Goal: Obtain resource: Obtain resource

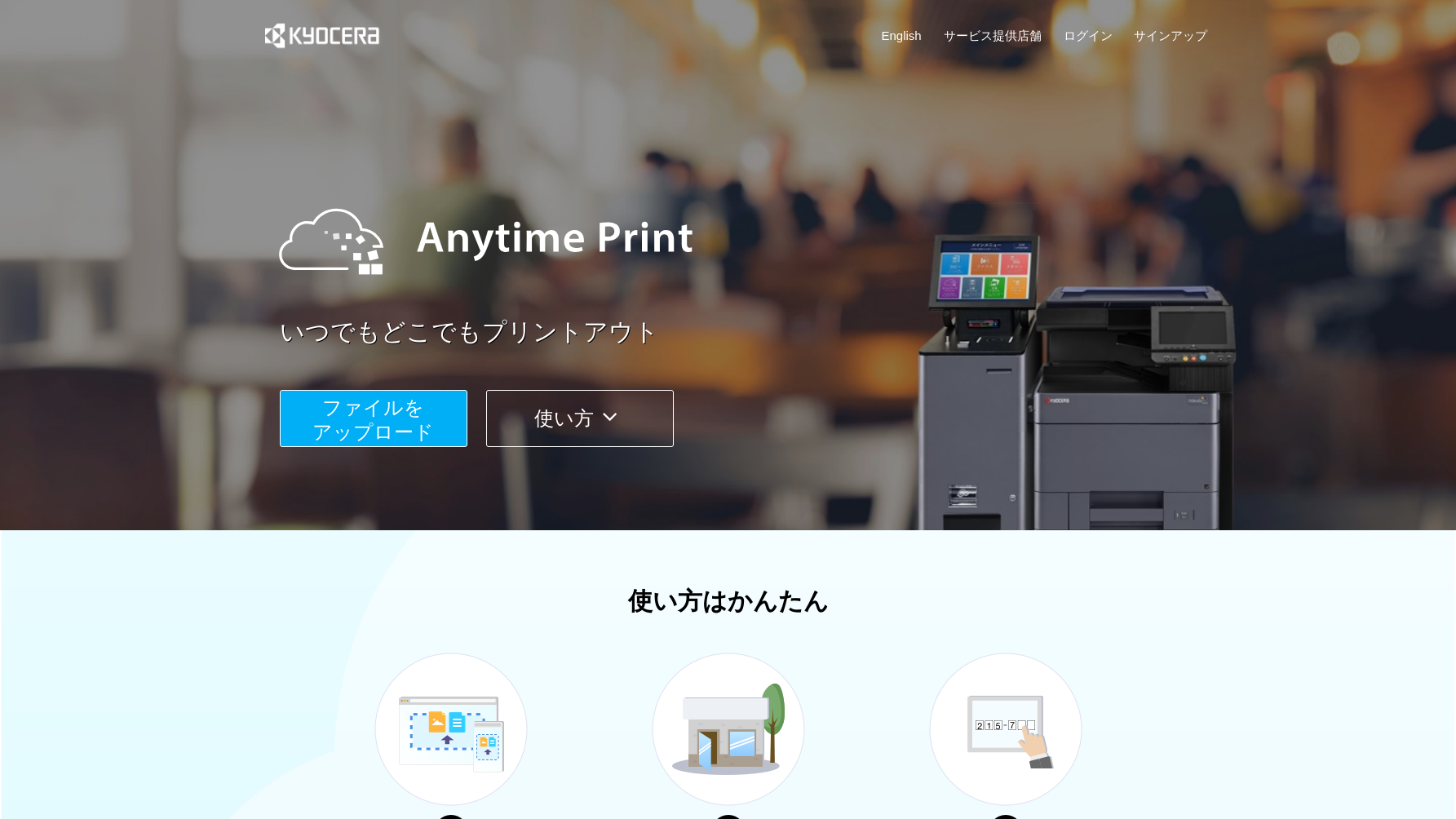
click at [332, 425] on span "ファイルを ​​アップロード" at bounding box center [373, 419] width 122 height 47
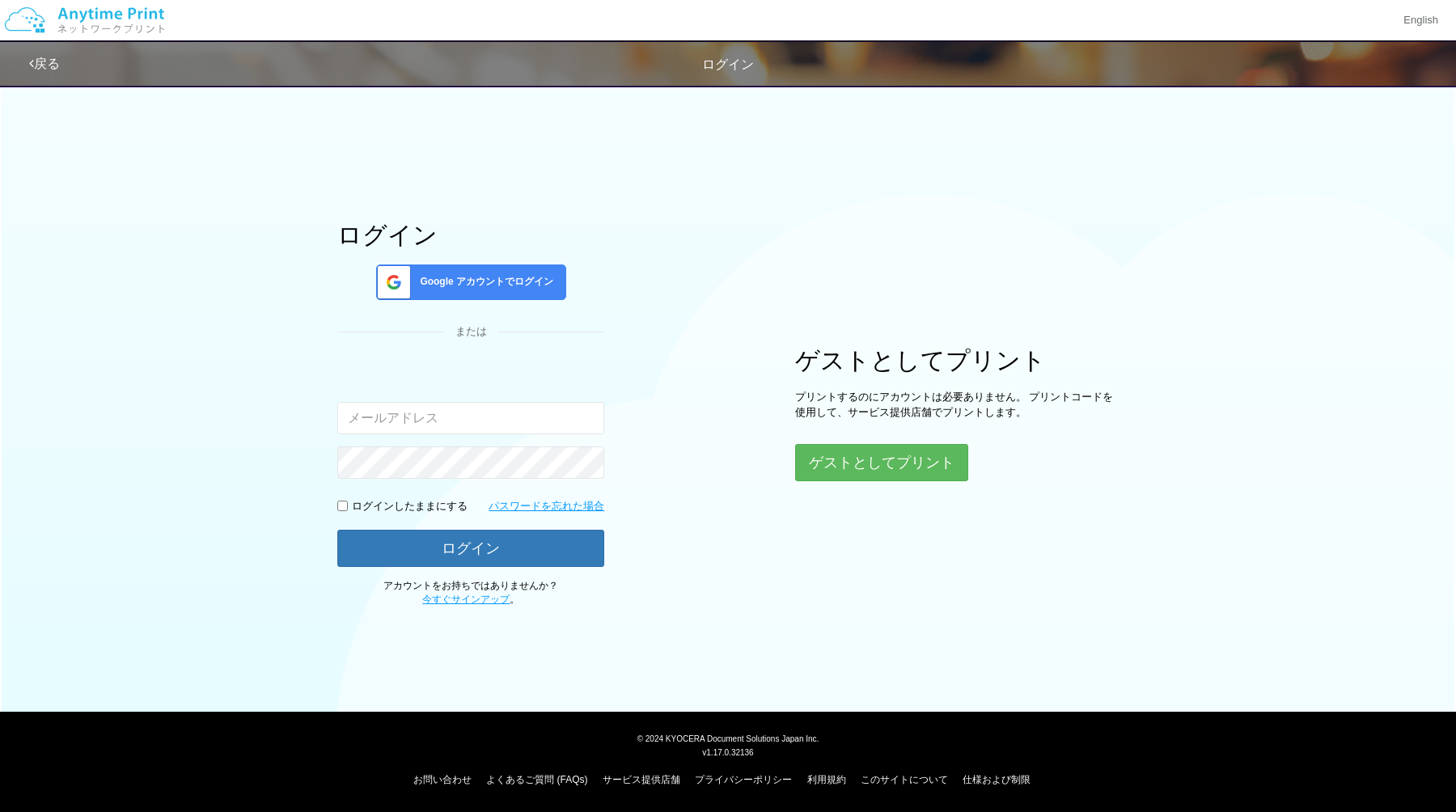
click at [485, 281] on span "Google アカウントでログイン" at bounding box center [483, 281] width 140 height 14
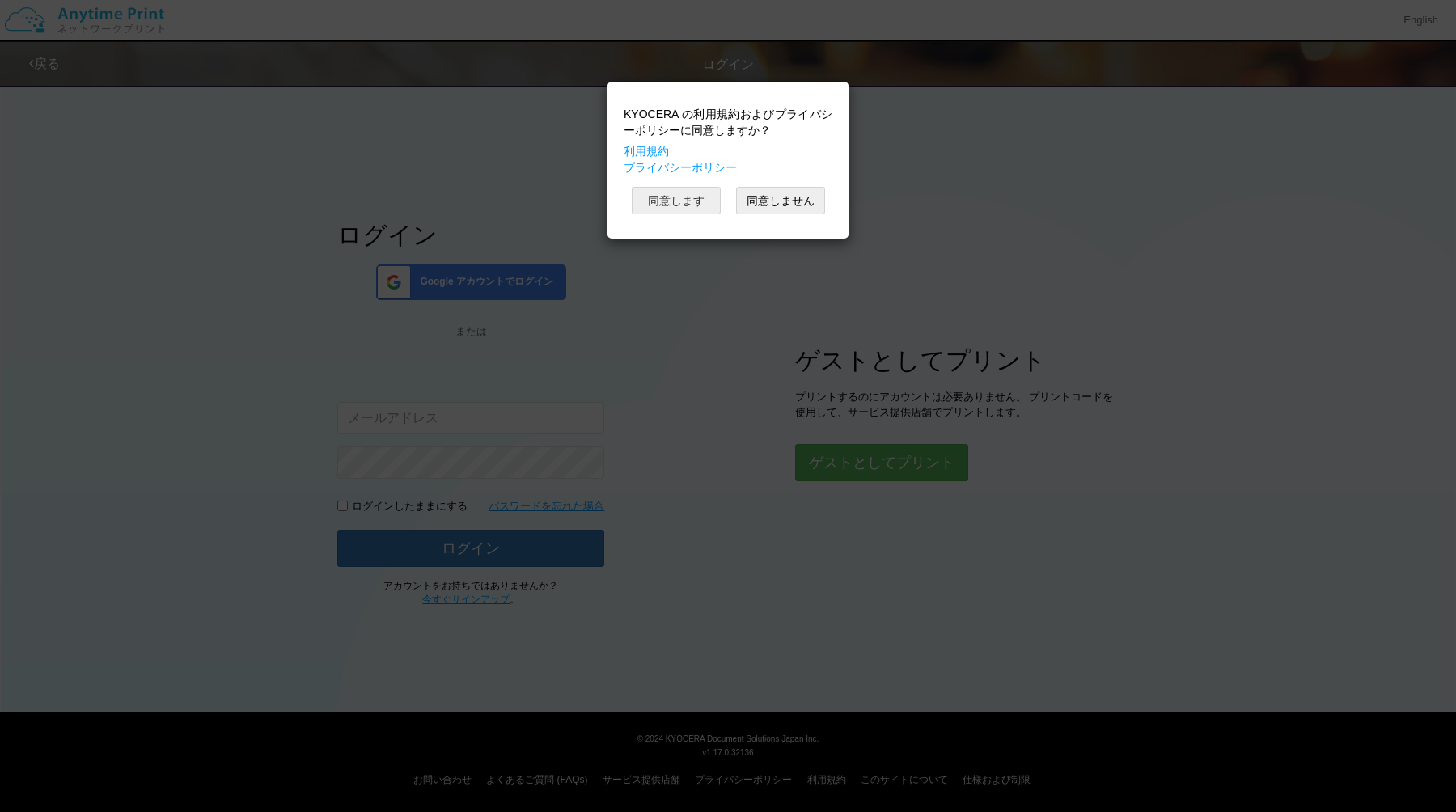
click at [705, 197] on button "同意します" at bounding box center [676, 200] width 89 height 28
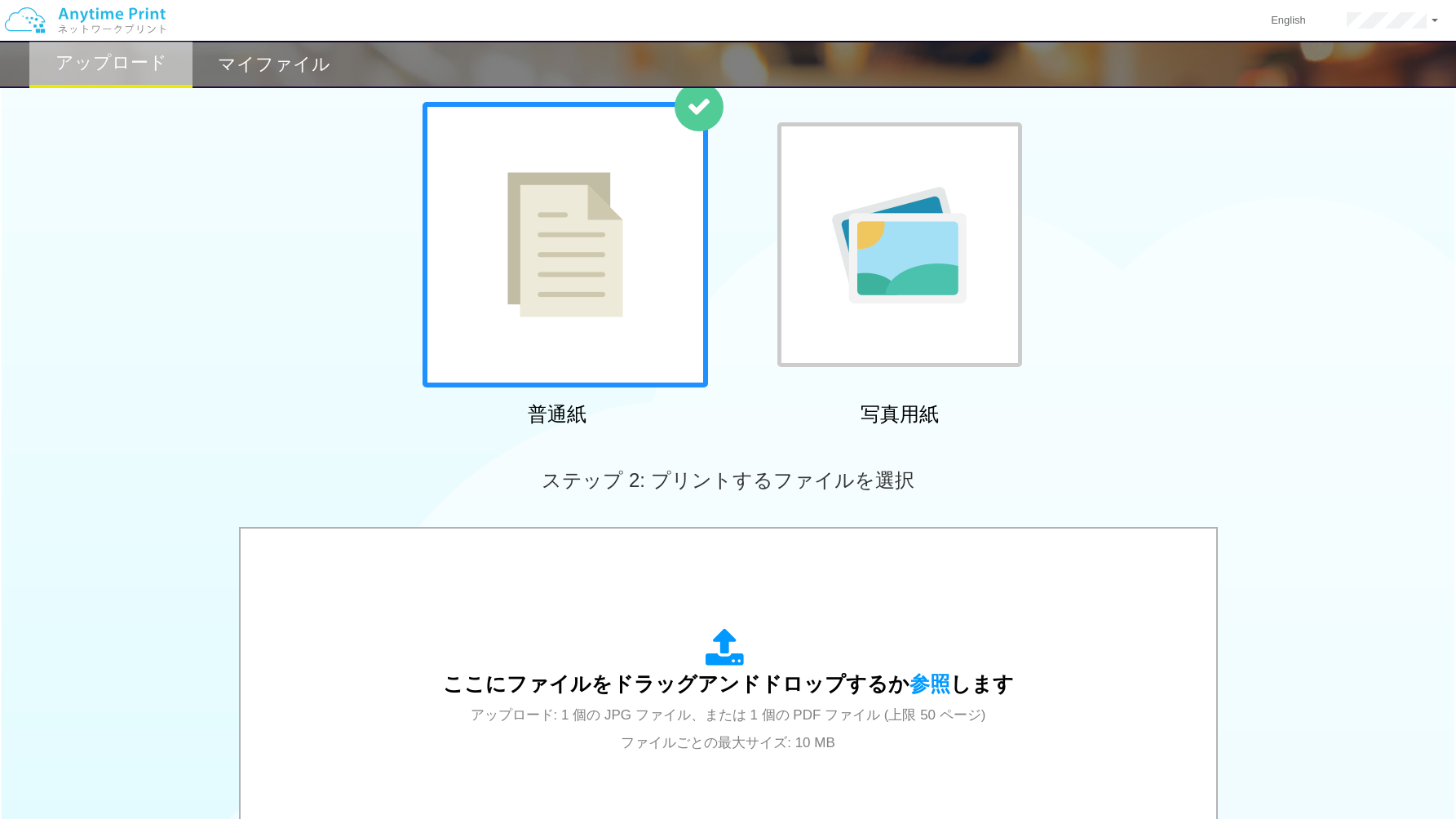
scroll to position [259, 0]
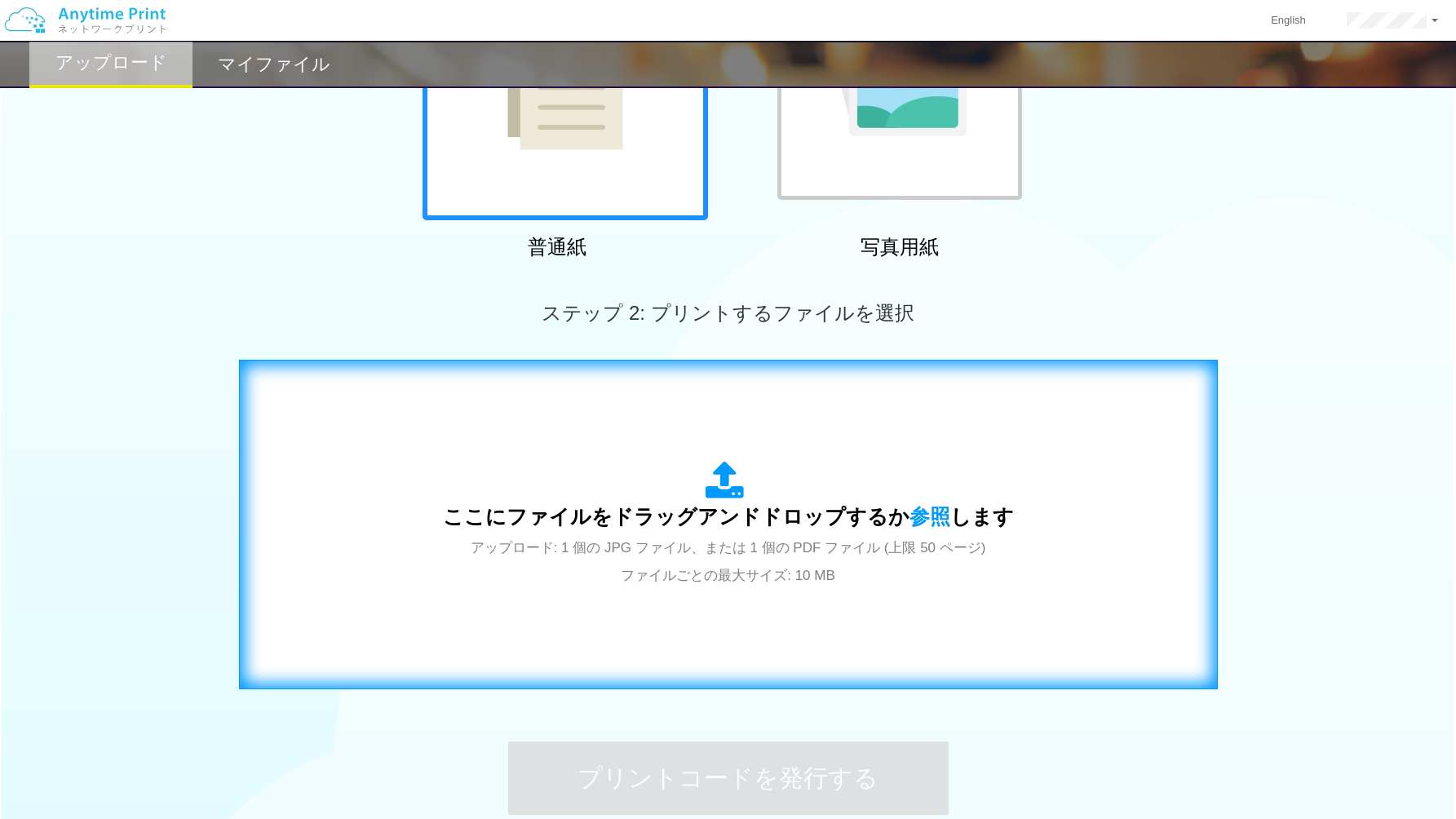
click at [689, 542] on span "アップロード: 1 個の JPG ファイル、または 1 個の PDF ファイル (上限 50 ページ) ファイルごとの最大サイズ: 10 MB" at bounding box center [728, 561] width 516 height 43
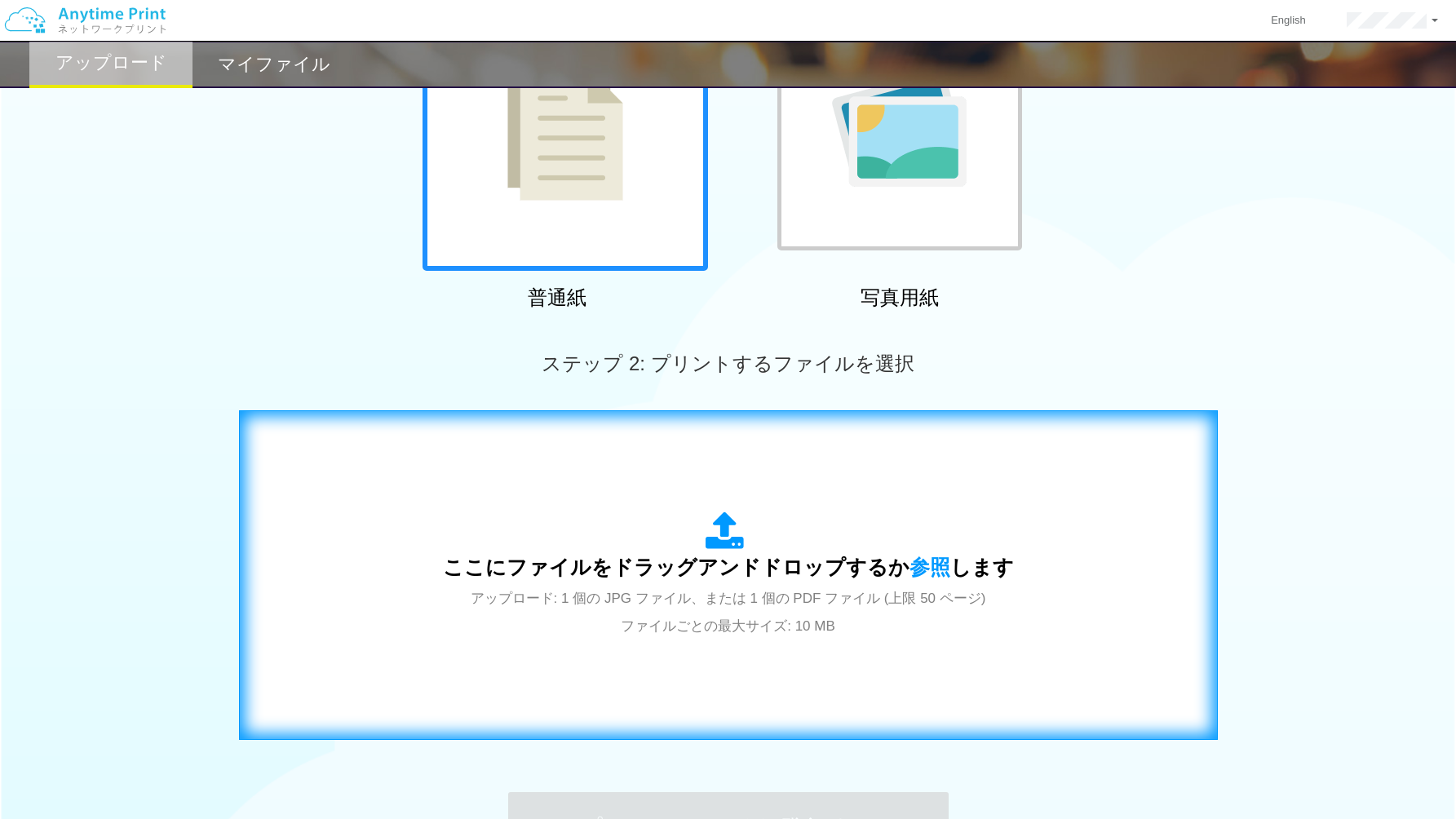
scroll to position [161, 0]
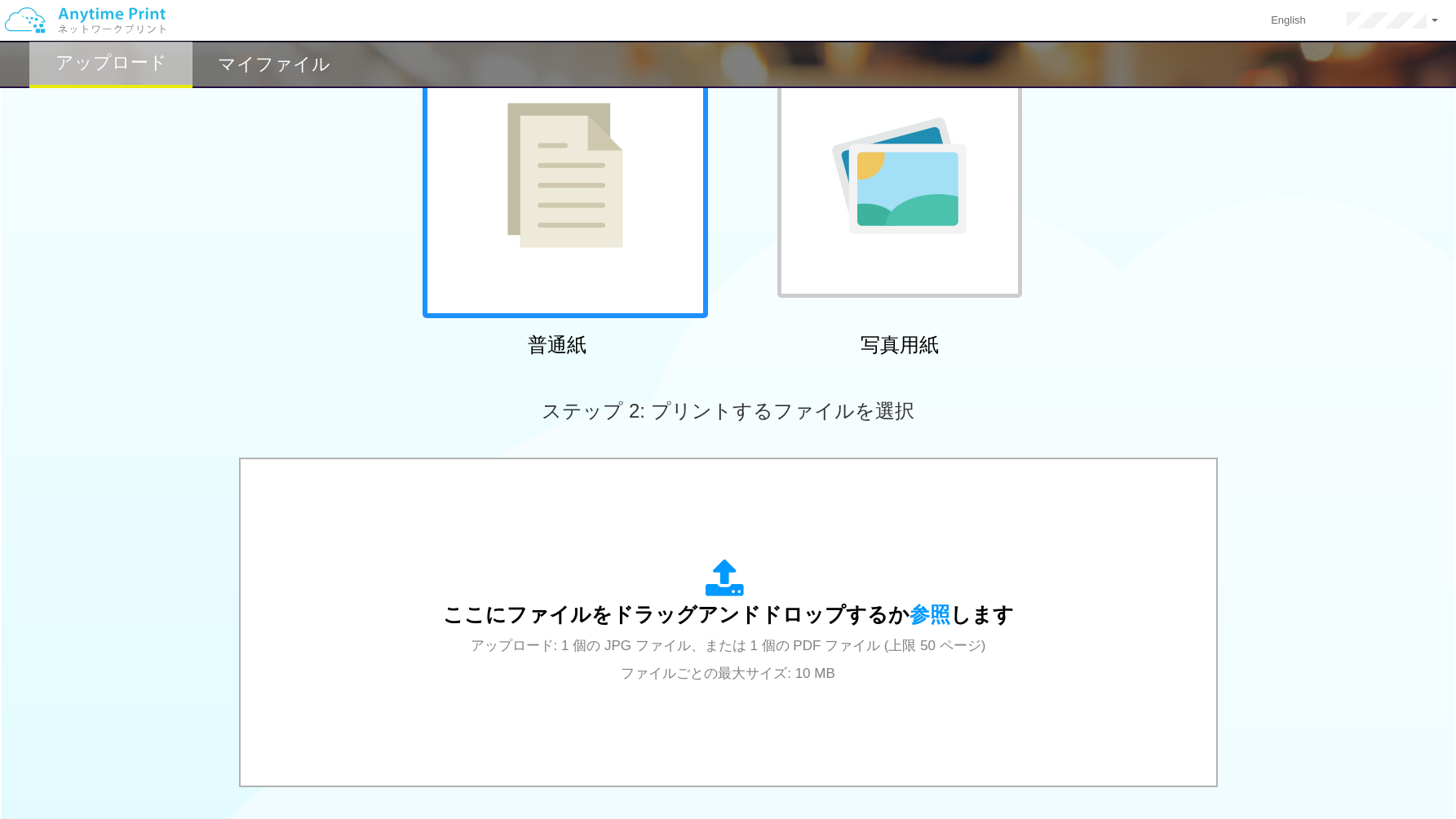
click at [906, 215] on img at bounding box center [899, 176] width 134 height 117
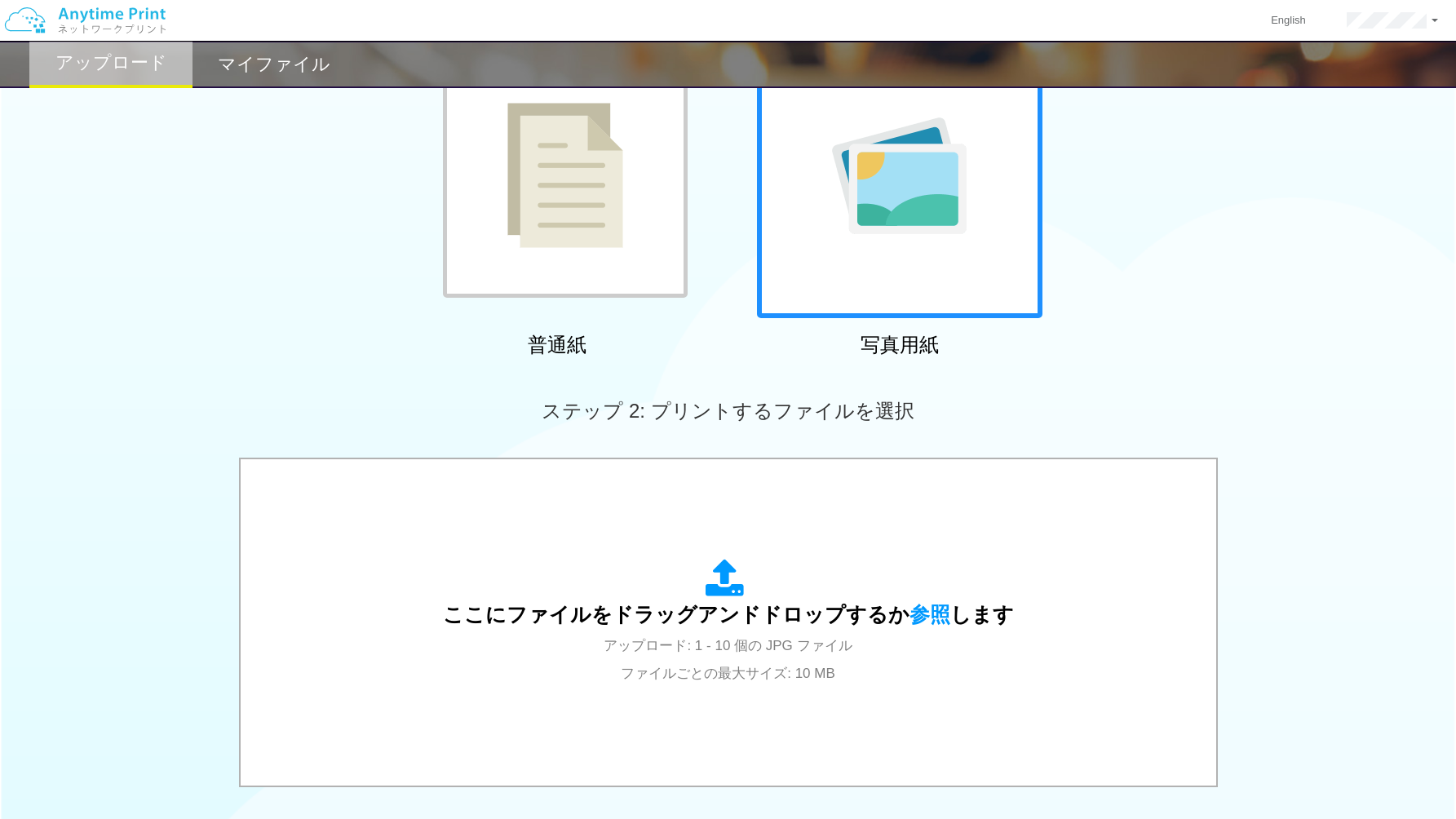
click at [633, 218] on div at bounding box center [565, 175] width 245 height 245
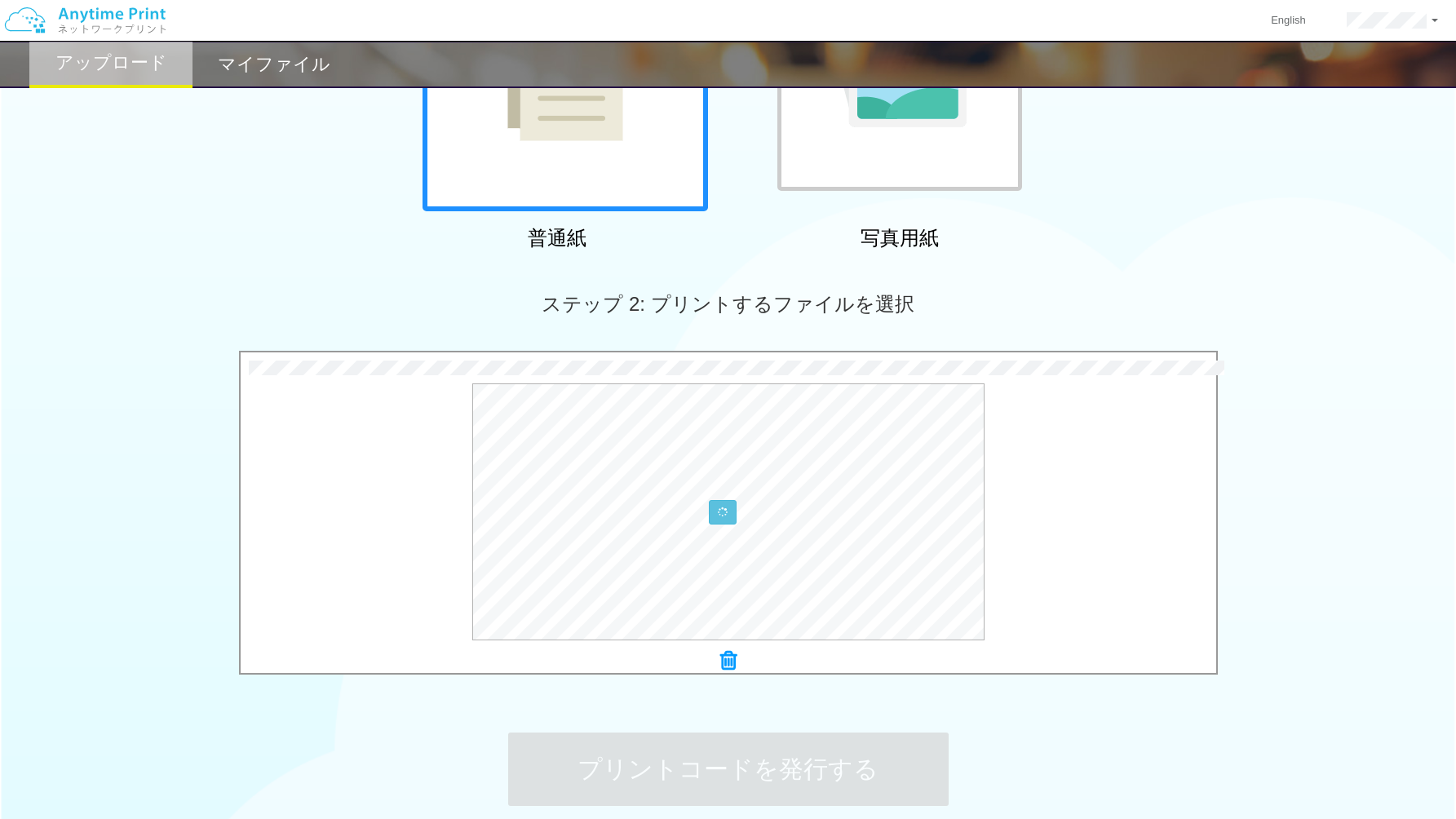
scroll to position [421, 0]
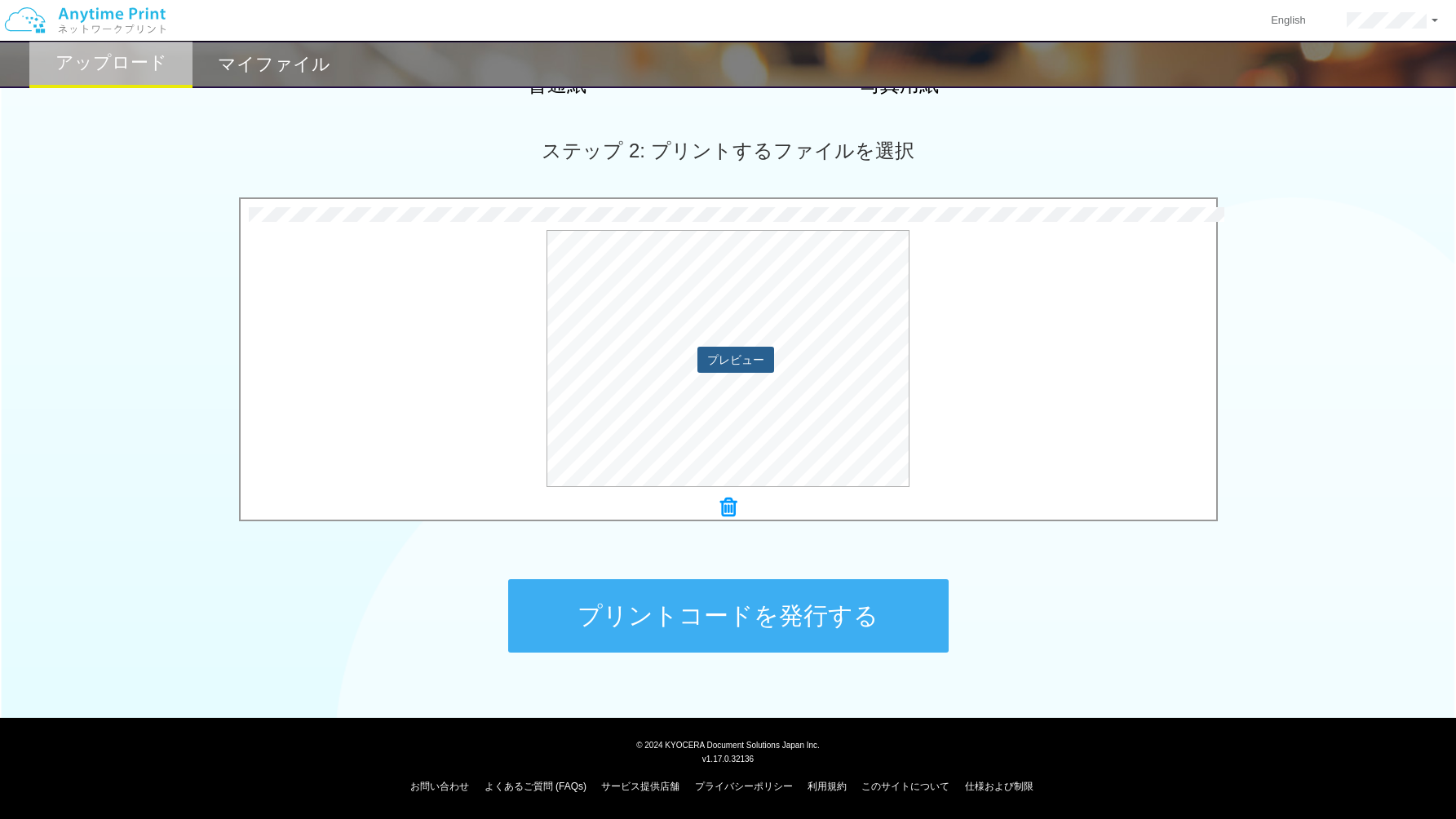
click at [734, 368] on button "プレビュー" at bounding box center [736, 360] width 77 height 26
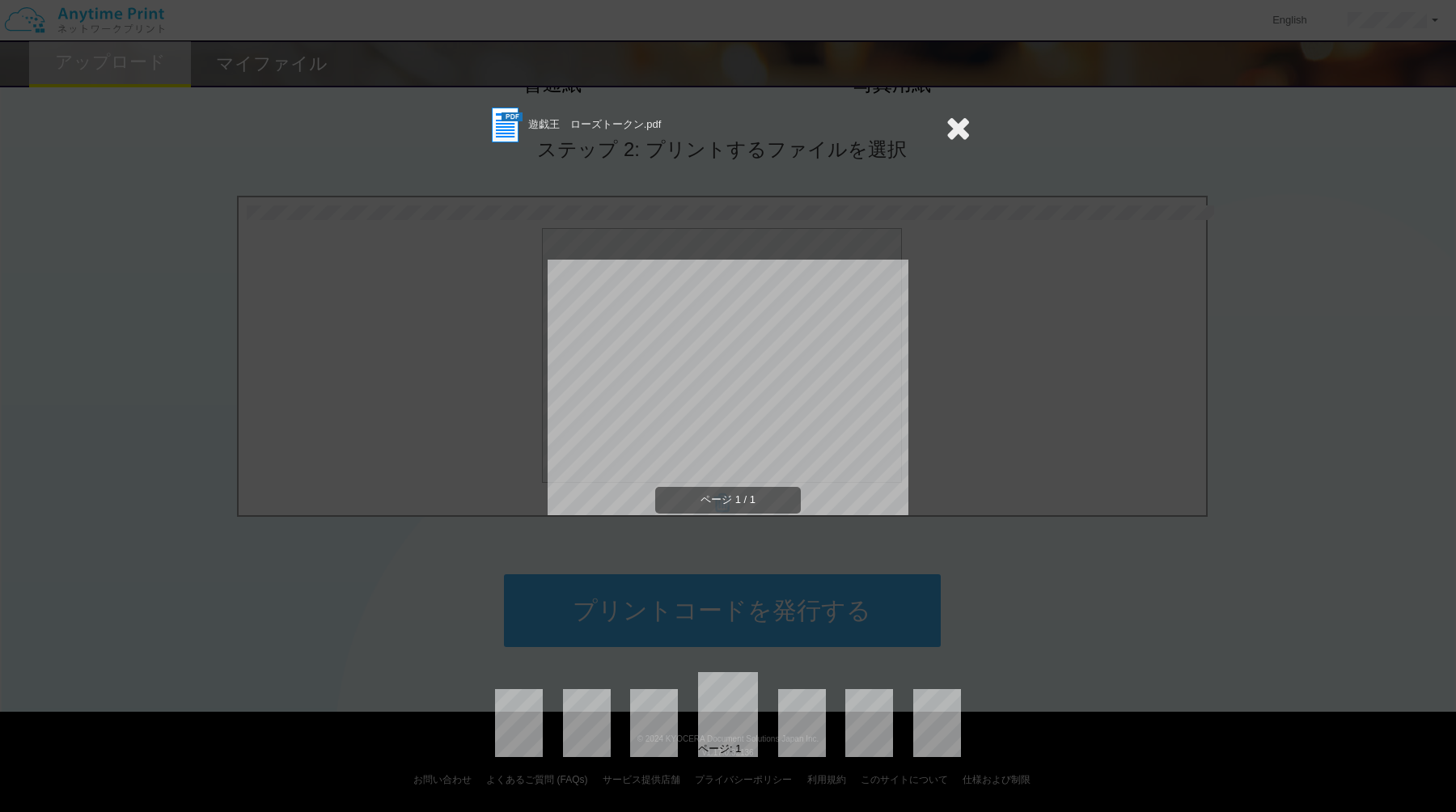
click at [821, 559] on div "ページ 1 / 1" at bounding box center [728, 400] width 361 height 510
click at [967, 130] on icon at bounding box center [958, 128] width 25 height 32
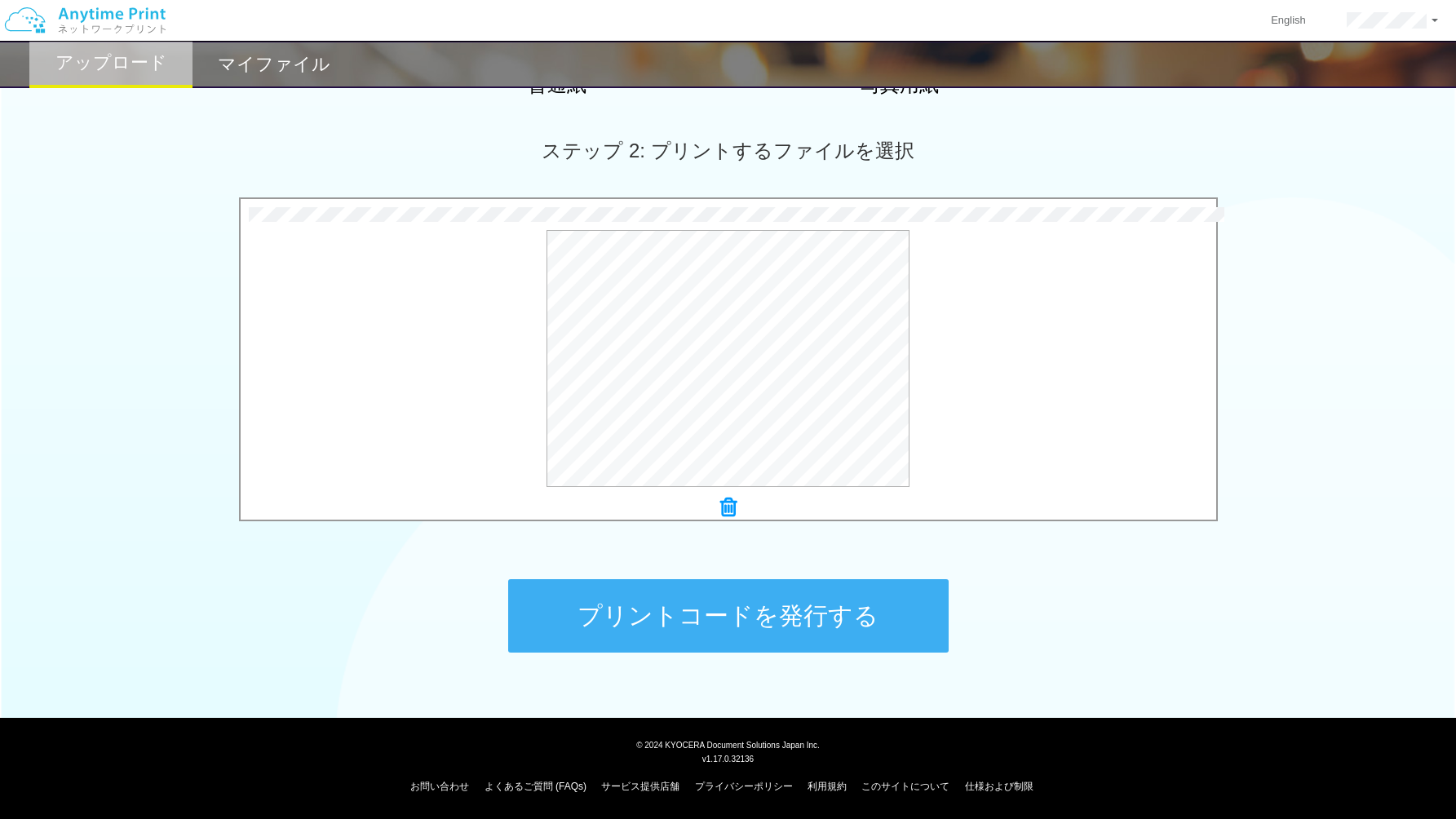
click at [794, 617] on button "プリントコードを発行する" at bounding box center [728, 616] width 440 height 74
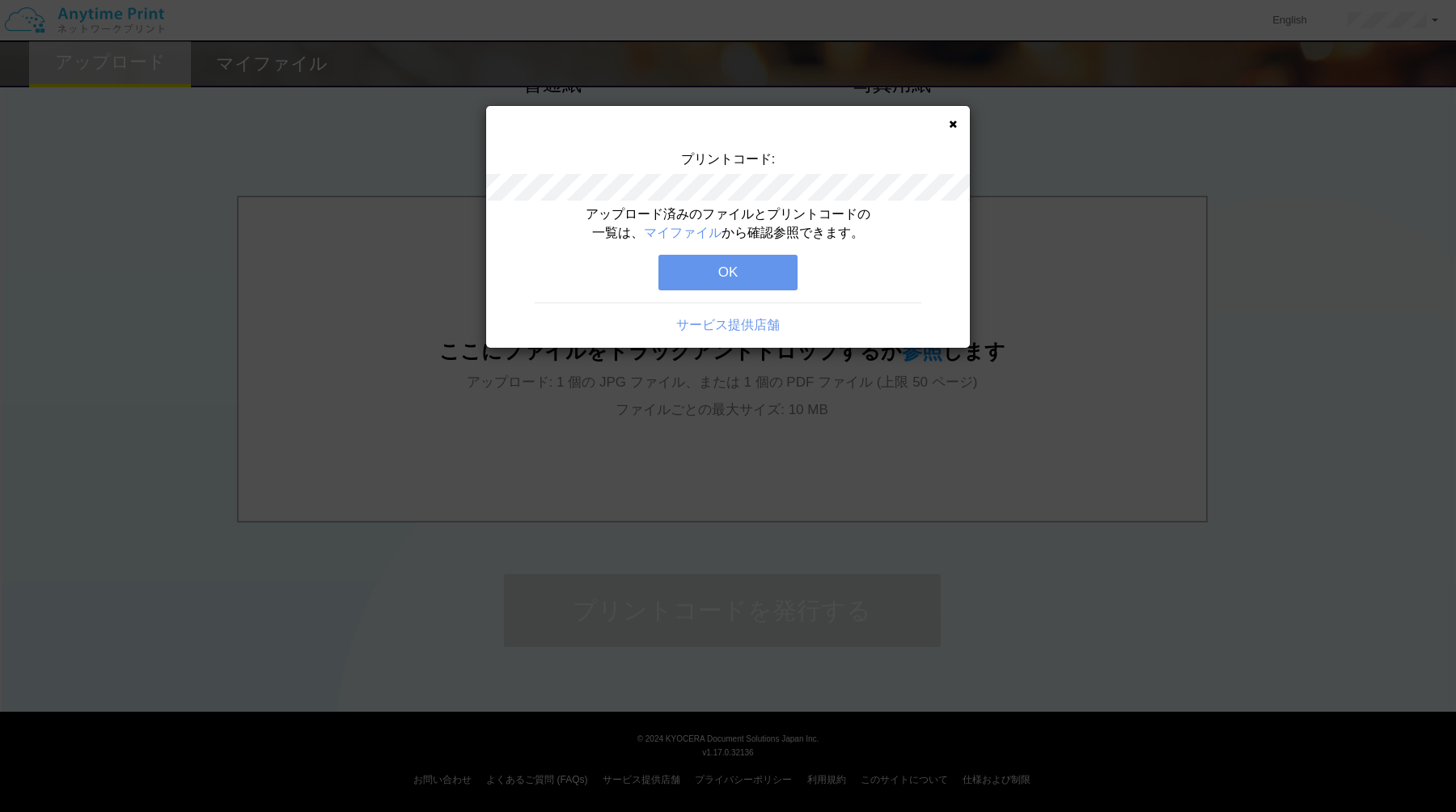
click at [773, 264] on button "OK" at bounding box center [727, 273] width 139 height 36
